Goal: Information Seeking & Learning: Find specific fact

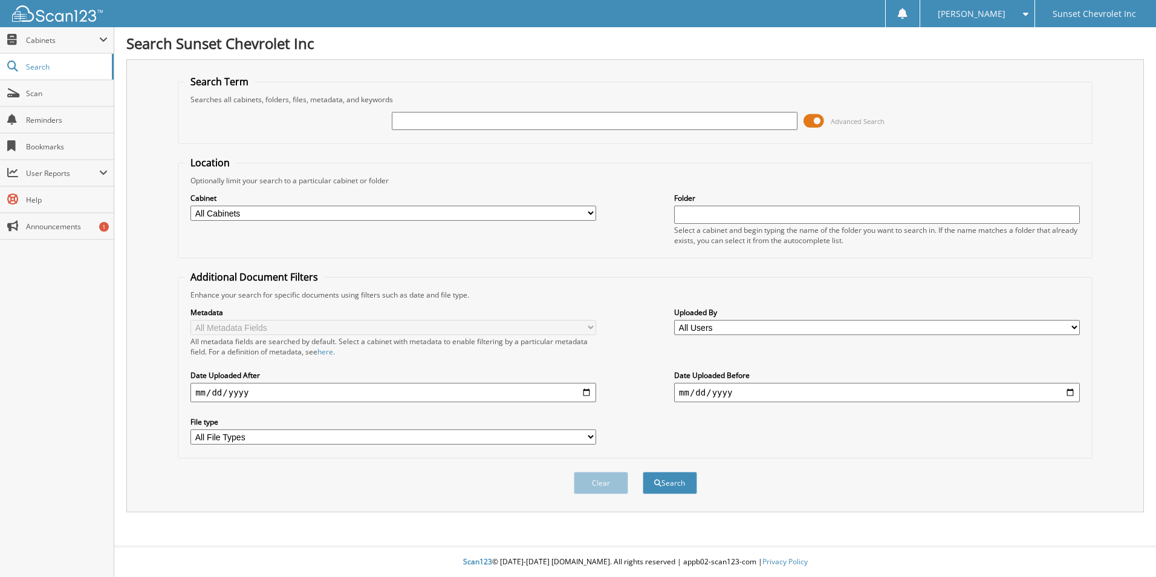
click at [815, 122] on span at bounding box center [813, 121] width 21 height 18
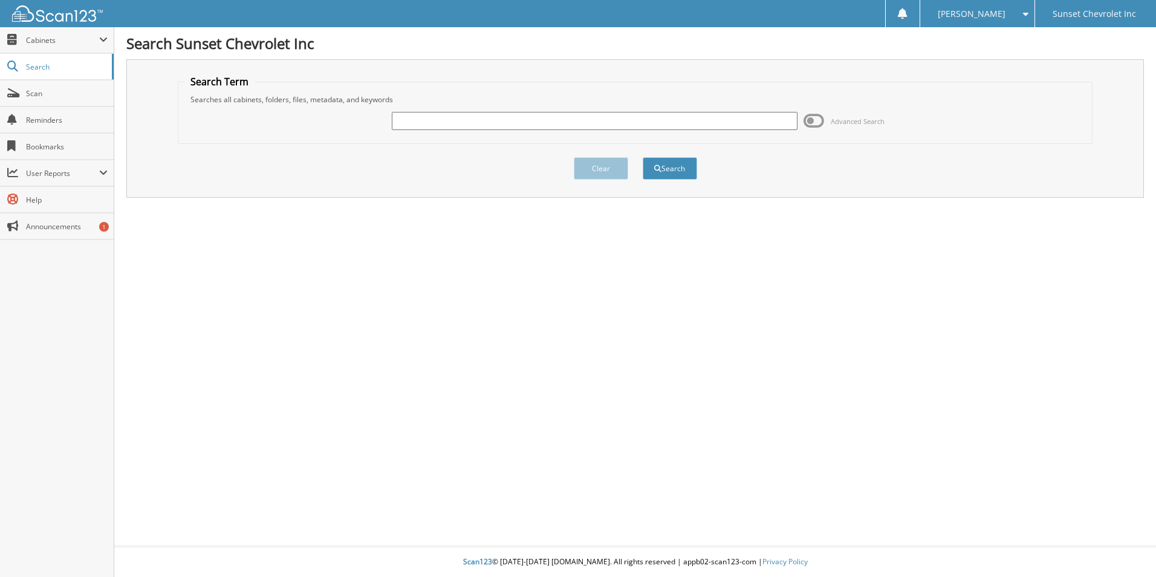
click at [448, 113] on input "text" at bounding box center [595, 121] width 406 height 18
type input "658677"
click at [643, 157] on button "Search" at bounding box center [670, 168] width 54 height 22
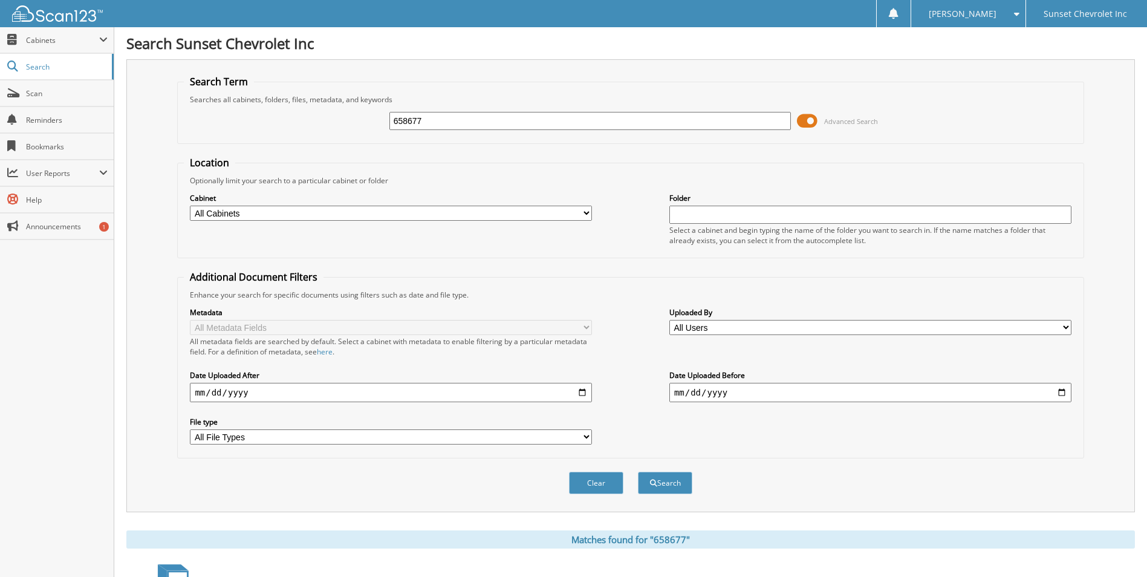
drag, startPoint x: 462, startPoint y: 117, endPoint x: 358, endPoint y: 118, distance: 104.0
click at [358, 118] on div "658677 Advanced Search" at bounding box center [630, 121] width 893 height 33
type input "658843"
click at [638, 472] on button "Search" at bounding box center [665, 483] width 54 height 22
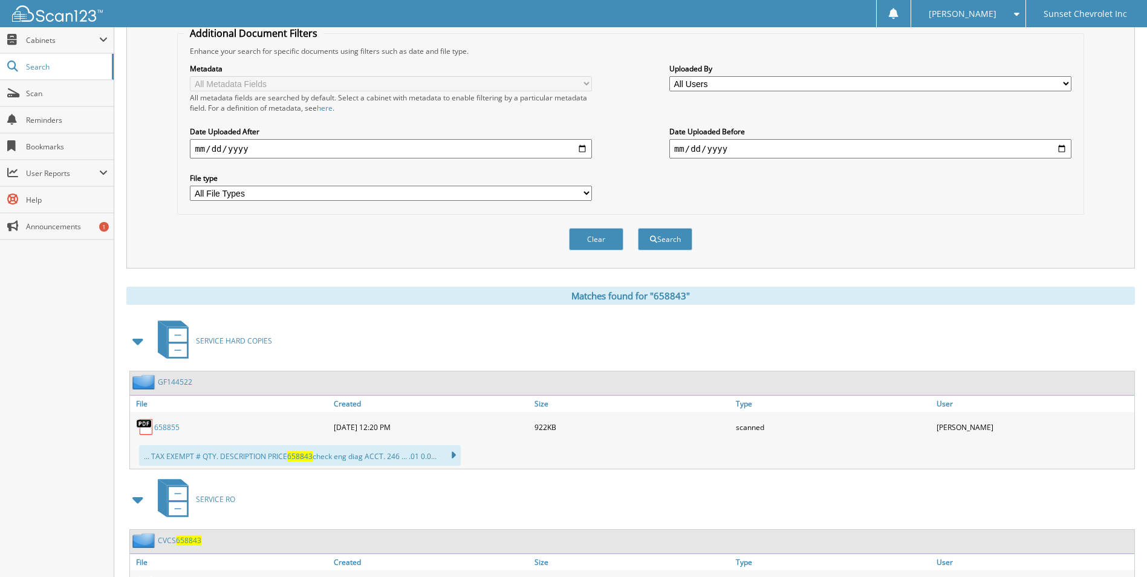
scroll to position [184, 0]
